Goal: Transaction & Acquisition: Purchase product/service

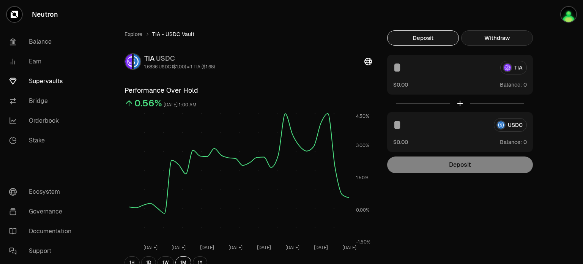
click at [491, 35] on button "Withdraw" at bounding box center [497, 37] width 72 height 15
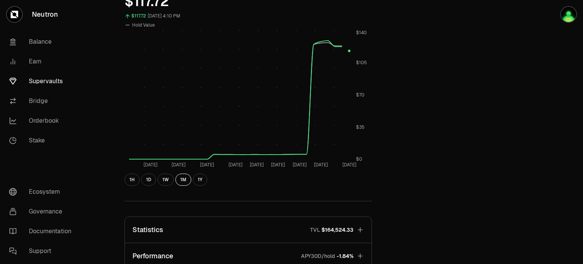
scroll to position [228, 0]
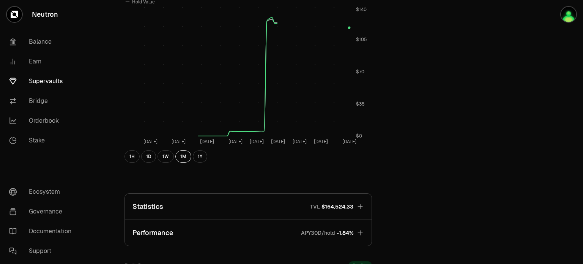
scroll to position [371, 0]
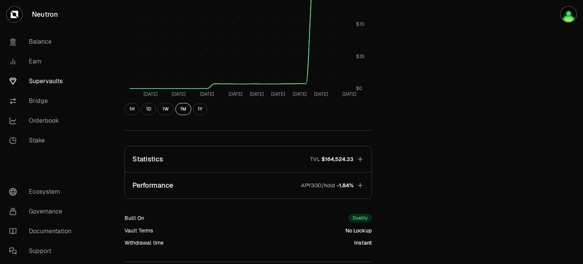
click at [342, 188] on span "-1.84%" at bounding box center [345, 185] width 17 height 8
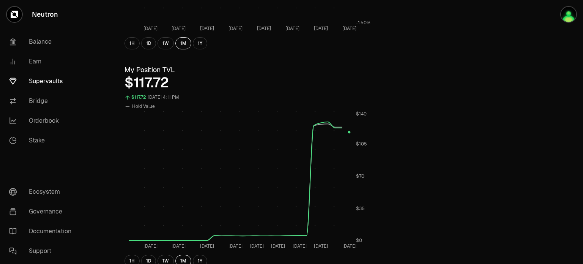
scroll to position [0, 0]
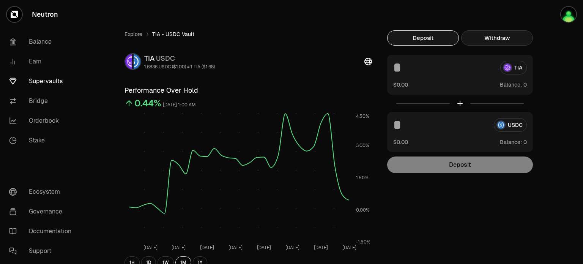
click at [494, 39] on button "Withdraw" at bounding box center [497, 37] width 72 height 15
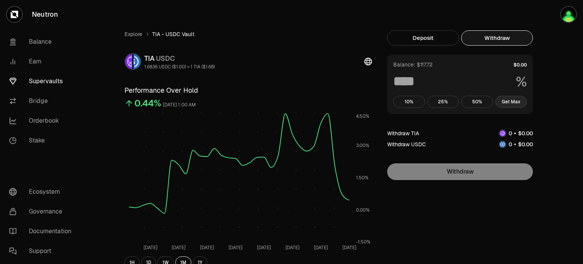
click at [514, 100] on button "Get Max" at bounding box center [511, 102] width 32 height 12
type input "***"
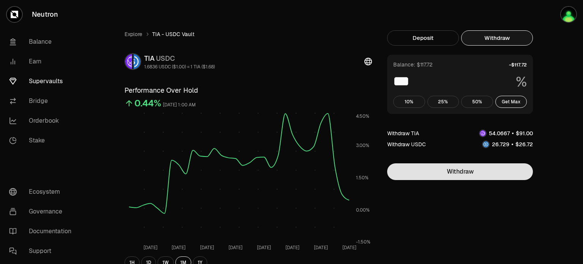
click at [492, 172] on button "Withdraw" at bounding box center [460, 171] width 146 height 17
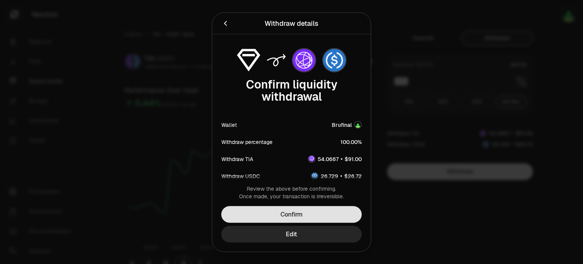
click at [287, 217] on button "Confirm" at bounding box center [291, 214] width 140 height 17
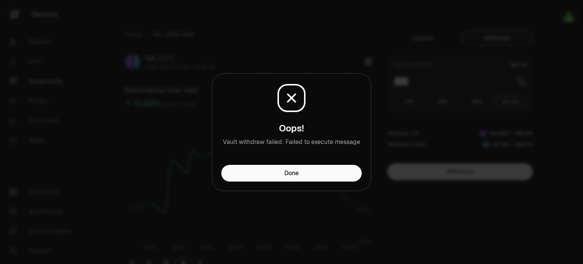
click at [249, 175] on button "Done" at bounding box center [291, 173] width 140 height 17
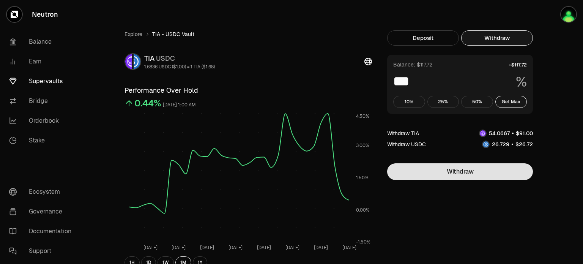
click at [465, 176] on button "Withdraw" at bounding box center [460, 171] width 146 height 17
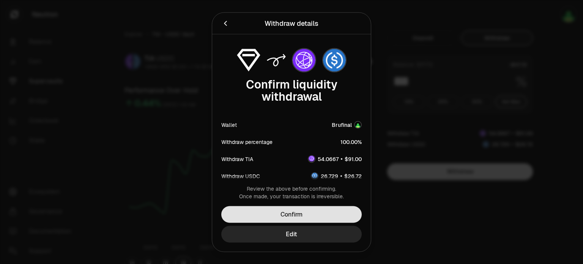
click at [304, 218] on button "Confirm" at bounding box center [291, 214] width 140 height 17
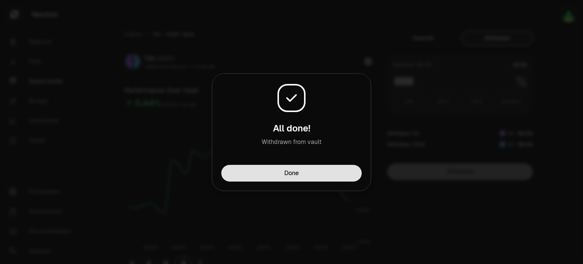
click at [324, 179] on button "Done" at bounding box center [291, 173] width 140 height 17
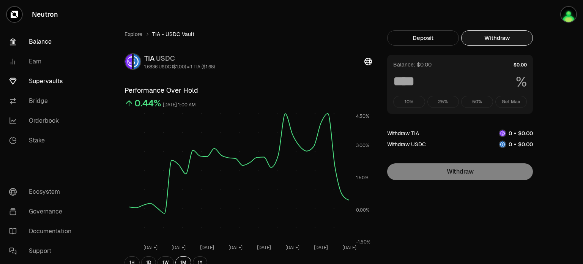
click at [40, 39] on link "Balance" at bounding box center [42, 42] width 79 height 20
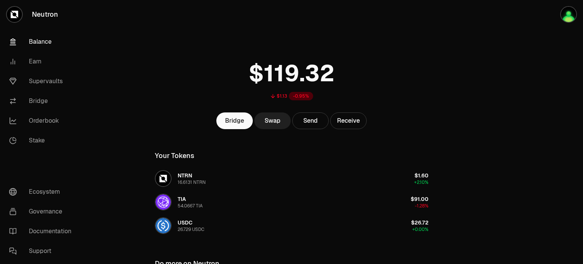
click at [280, 123] on link "Swap" at bounding box center [272, 120] width 36 height 17
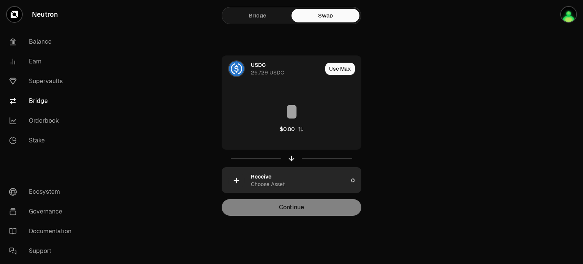
click at [289, 185] on div "Receive Choose Asset" at bounding box center [299, 180] width 97 height 15
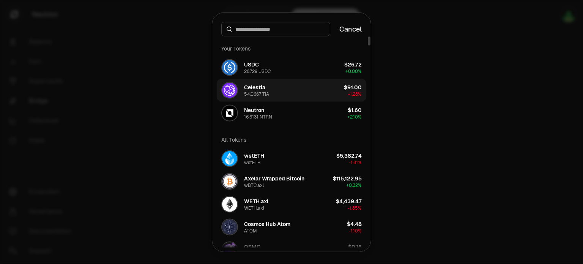
click at [298, 89] on button "Celestia 54.0667 TIA $91.00 -1.28%" at bounding box center [292, 90] width 150 height 23
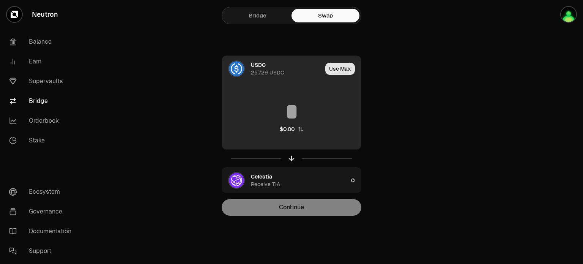
click at [341, 73] on button "Use Max" at bounding box center [340, 69] width 30 height 12
type input "*********"
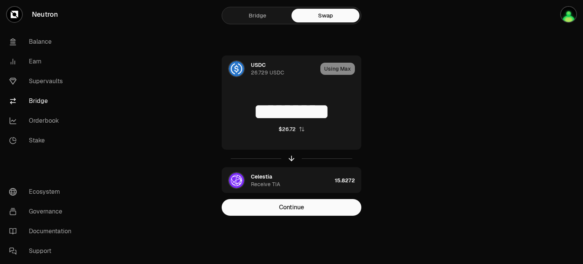
click at [310, 212] on button "Continue" at bounding box center [292, 207] width 140 height 17
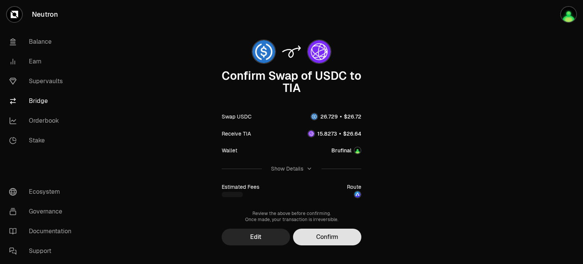
scroll to position [33, 0]
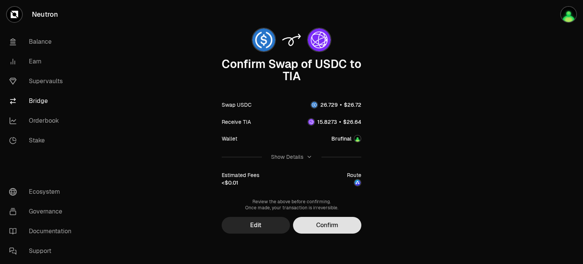
click at [327, 223] on button "Confirm" at bounding box center [327, 225] width 68 height 17
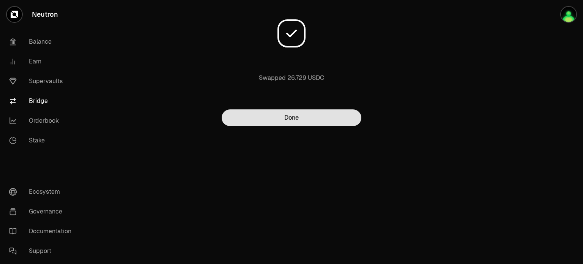
click at [318, 120] on button "Done" at bounding box center [292, 117] width 140 height 17
